Goal: Task Accomplishment & Management: Manage account settings

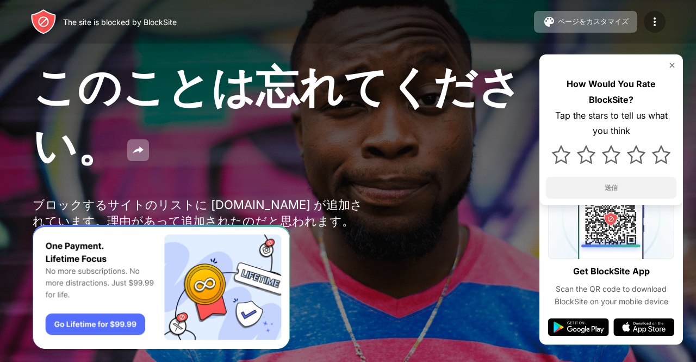
click at [600, 23] on img at bounding box center [654, 21] width 13 height 13
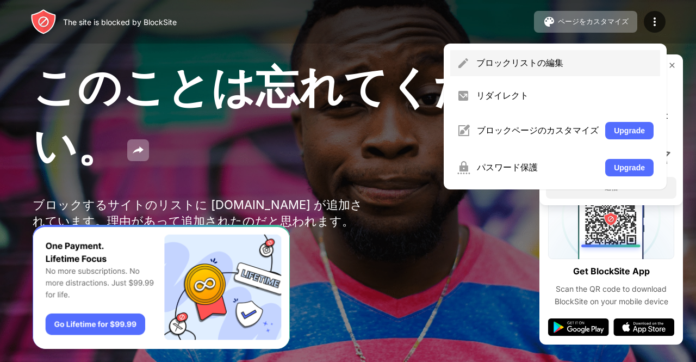
click at [508, 61] on div "ブロックリストの編集" at bounding box center [564, 63] width 177 height 12
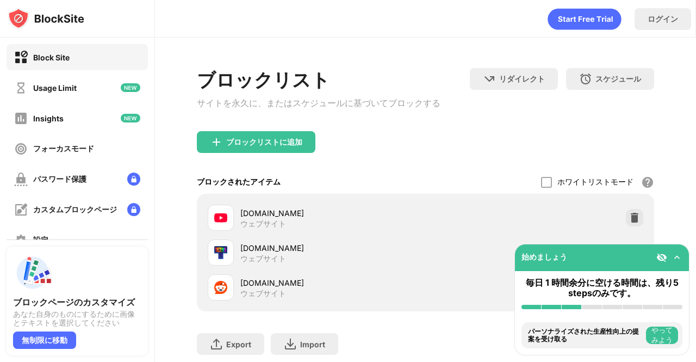
scroll to position [34, 0]
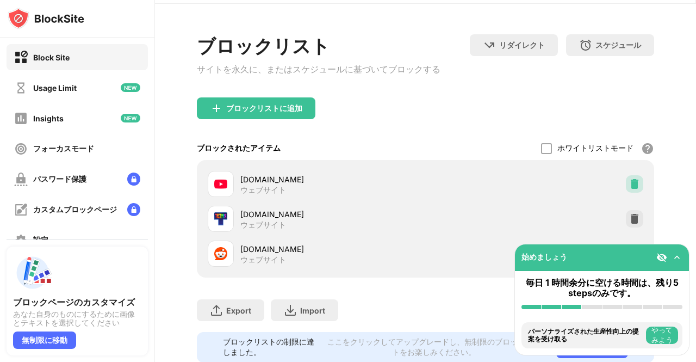
click at [600, 179] on div at bounding box center [634, 183] width 17 height 17
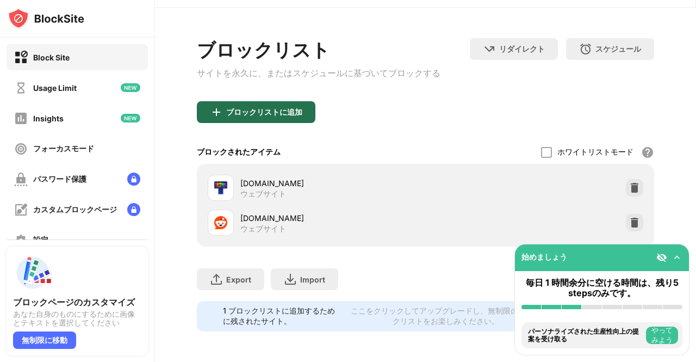
click at [261, 101] on div "ブロックリストに追加" at bounding box center [256, 112] width 119 height 22
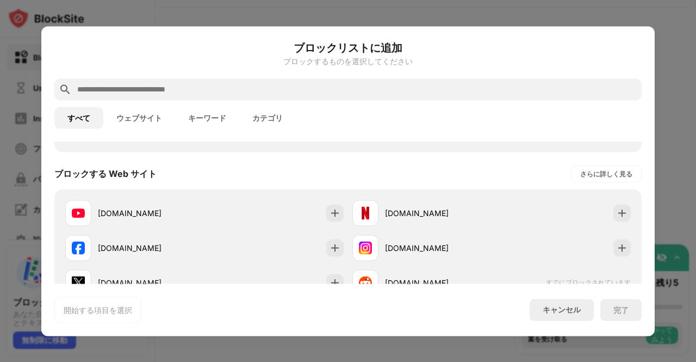
scroll to position [148, 0]
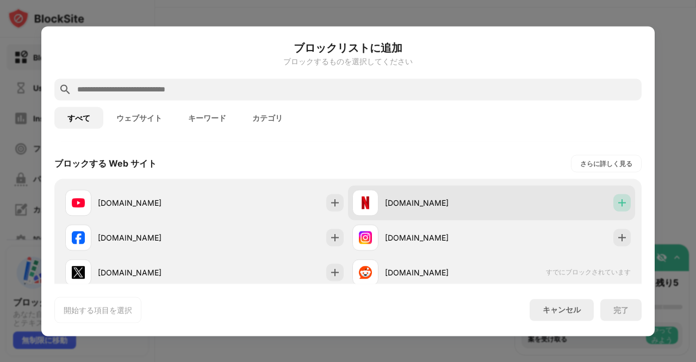
click at [600, 198] on img at bounding box center [621, 202] width 11 height 11
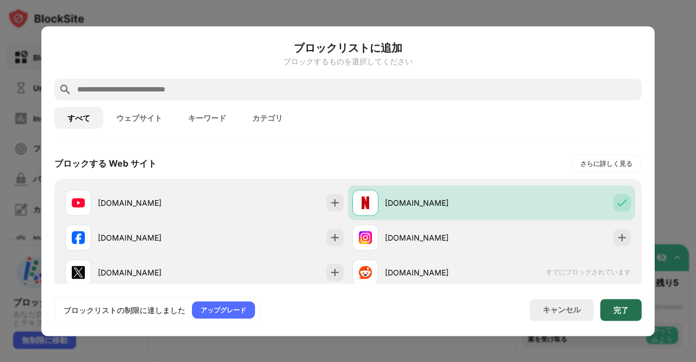
click at [600, 308] on div "完了" at bounding box center [620, 309] width 41 height 22
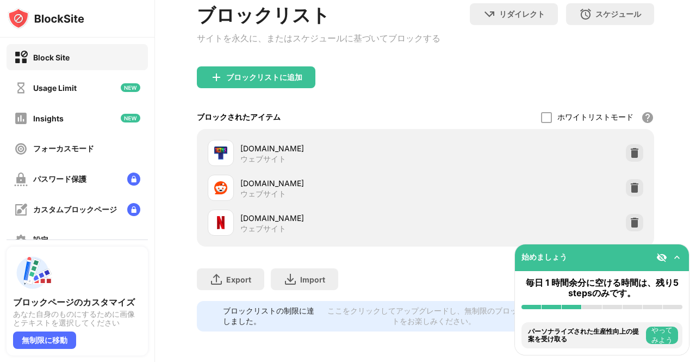
scroll to position [0, 0]
